Goal: Navigation & Orientation: Find specific page/section

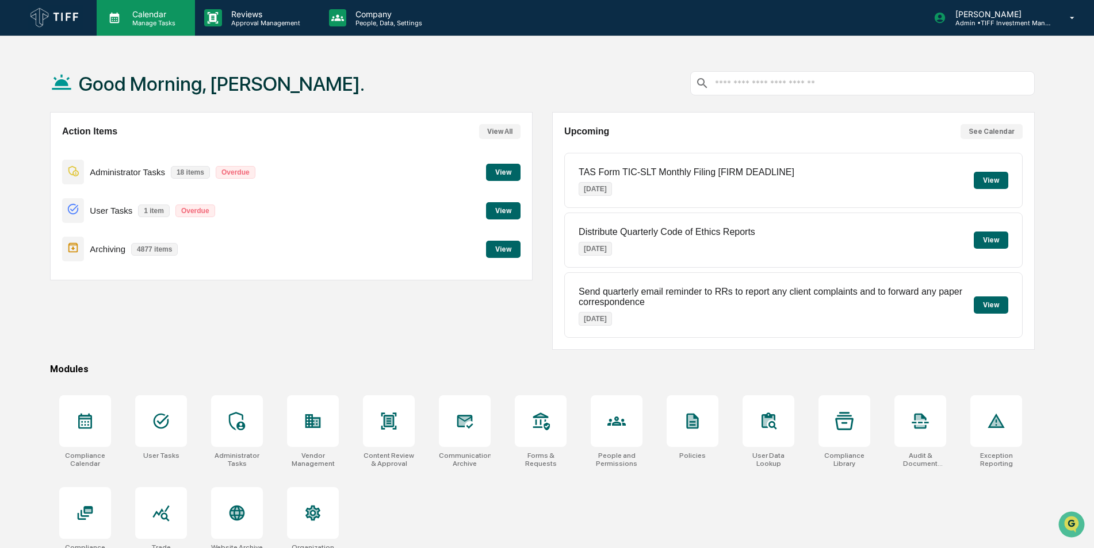
click at [155, 16] on p "Calendar" at bounding box center [152, 14] width 58 height 10
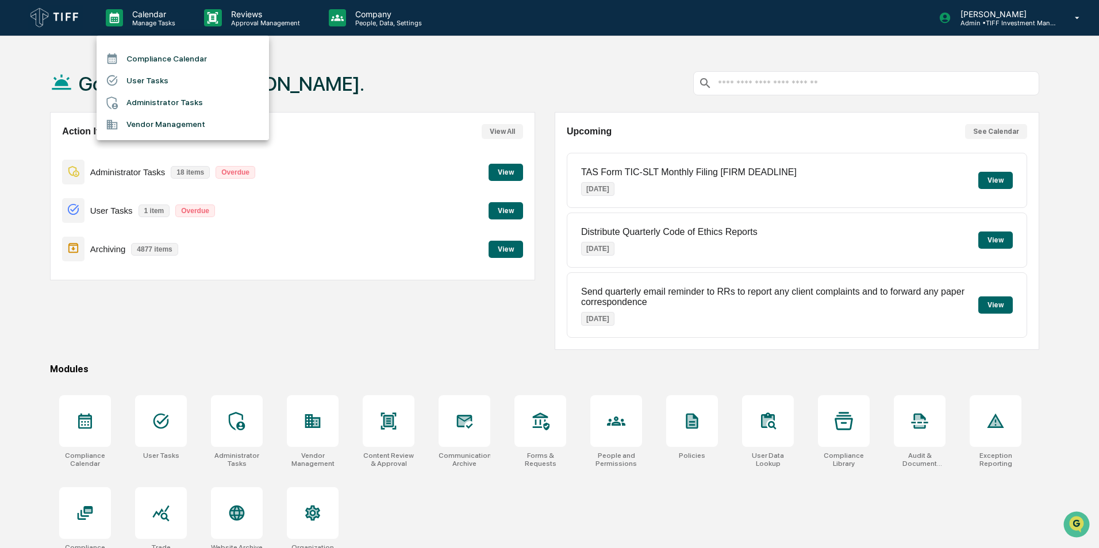
click at [168, 55] on li "Compliance Calendar" at bounding box center [183, 59] width 172 height 22
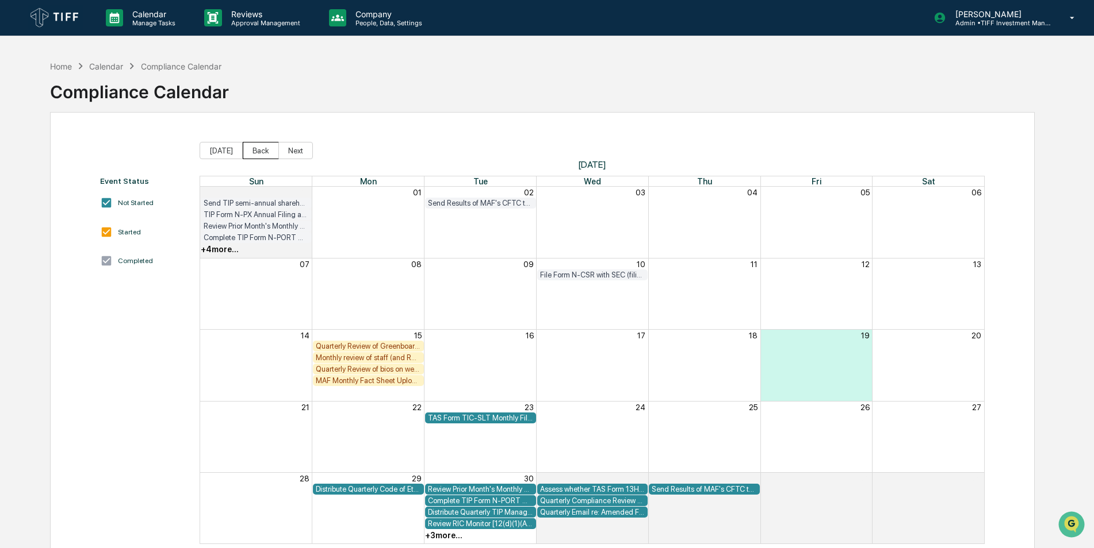
click at [266, 153] on button "Back" at bounding box center [261, 150] width 36 height 17
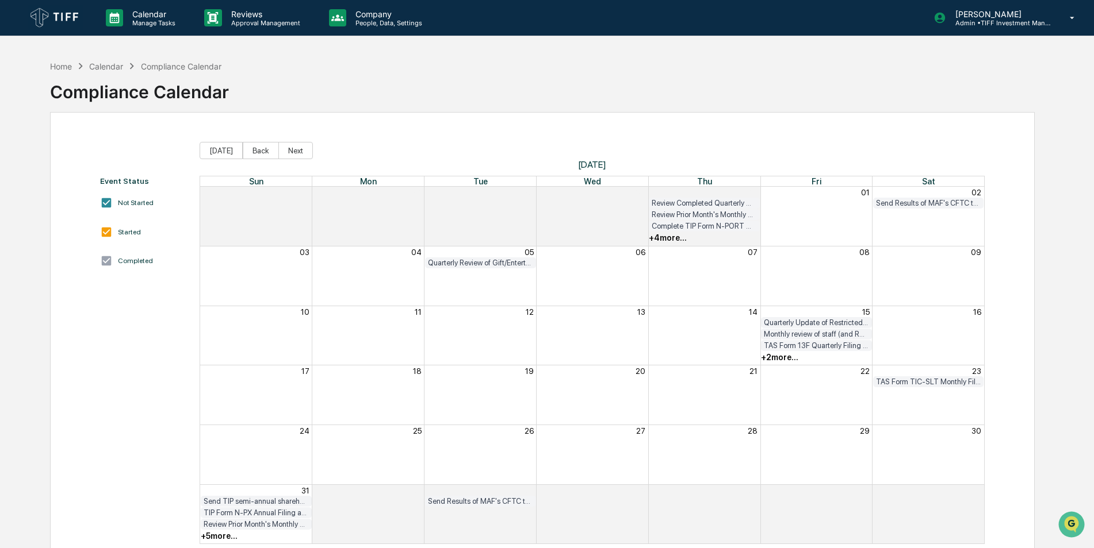
click at [215, 538] on div "+ 5 more..." at bounding box center [219, 536] width 37 height 9
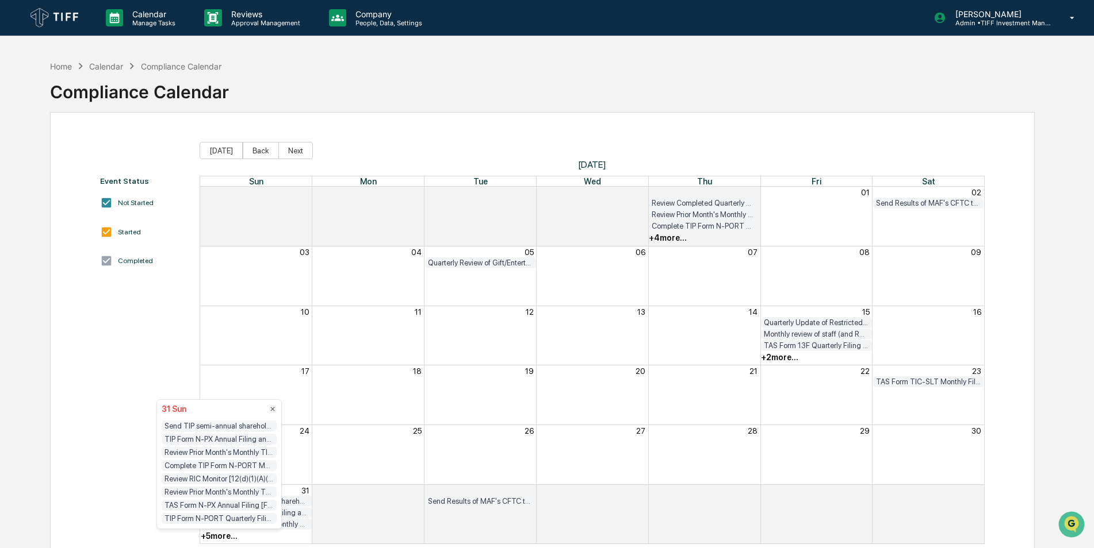
click at [227, 479] on div "Review RIC Monitor [12(d)(1)(A)(i) test] for TKF/MAF/TCF/GEF/DSF" at bounding box center [219, 479] width 115 height 11
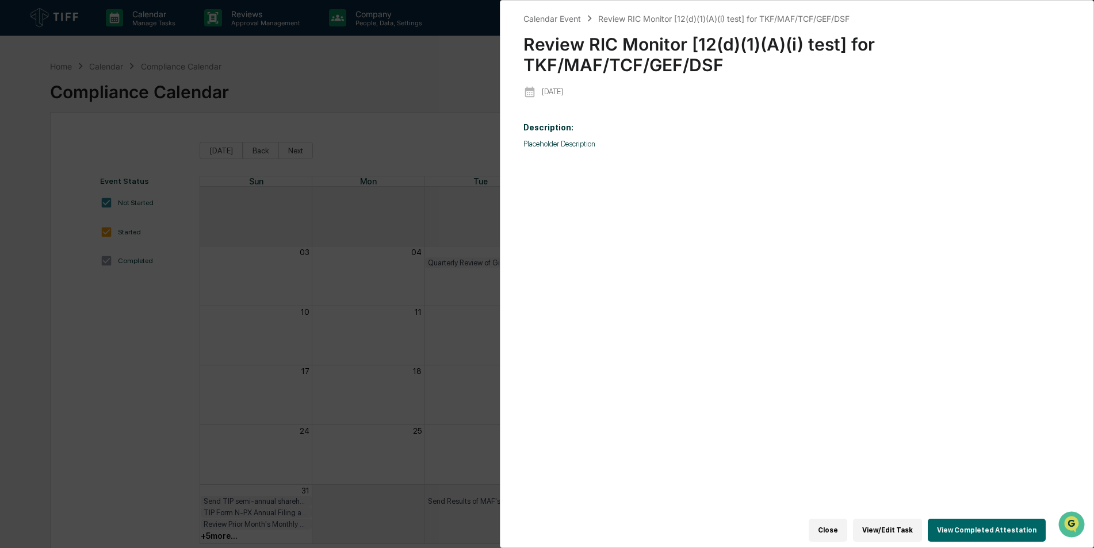
click at [340, 126] on div "Calendar Event Review RIC Monitor [12(d)(1)(A)(i) test] for TKF/MAF/TCF/GEF/DSF…" at bounding box center [547, 274] width 1094 height 548
